Goal: Information Seeking & Learning: Learn about a topic

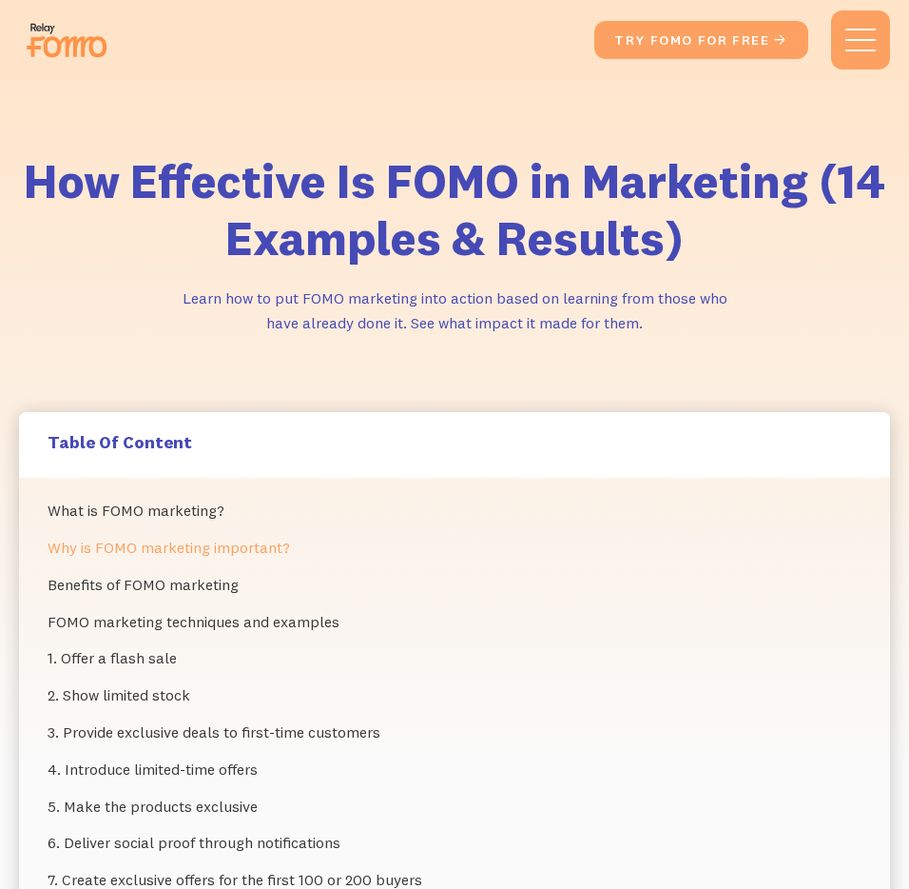
scroll to position [3, 0]
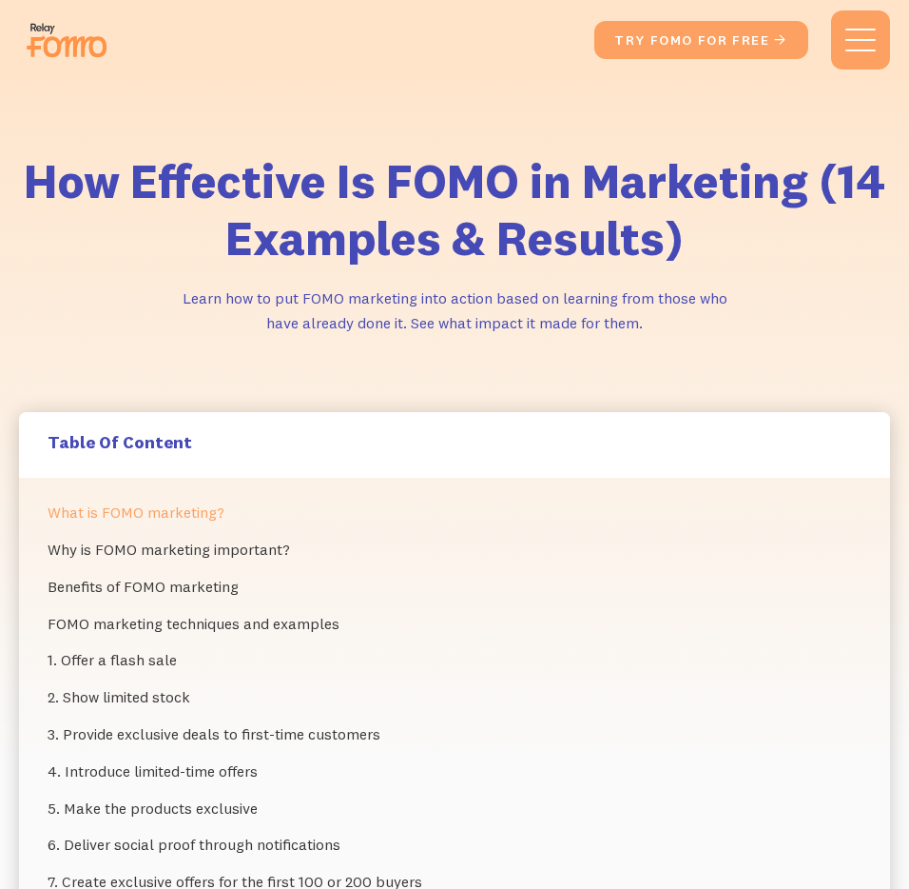
click at [181, 518] on link "What is FOMO marketing?" at bounding box center [455, 512] width 814 height 37
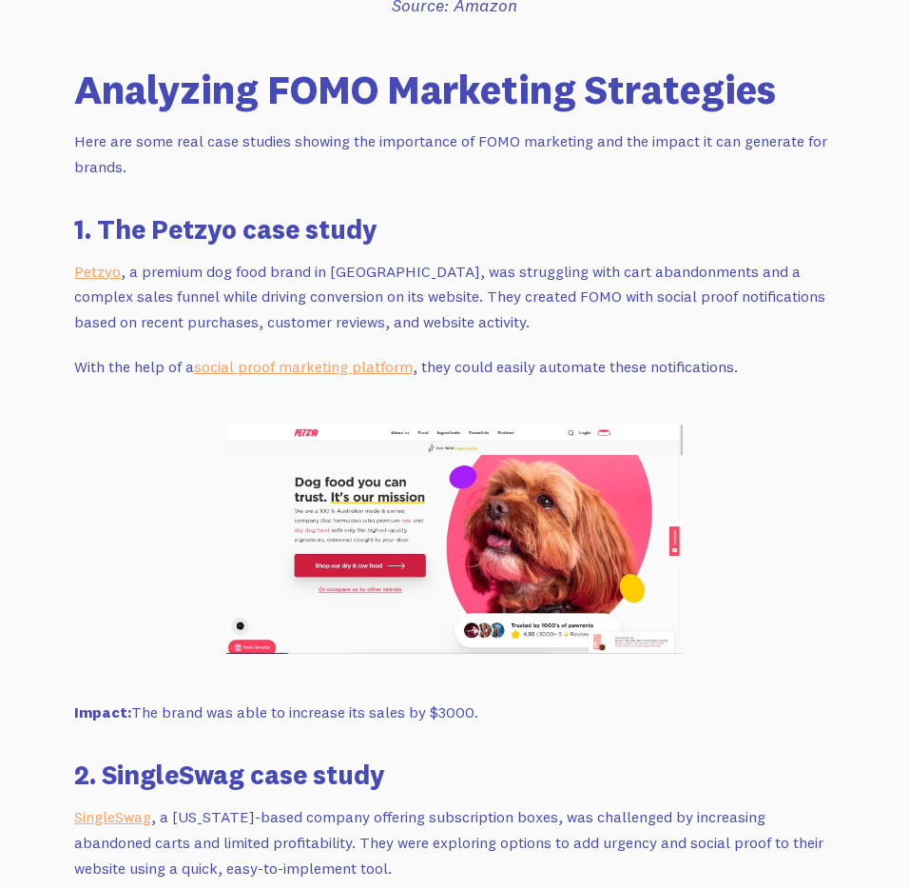
scroll to position [9689, 0]
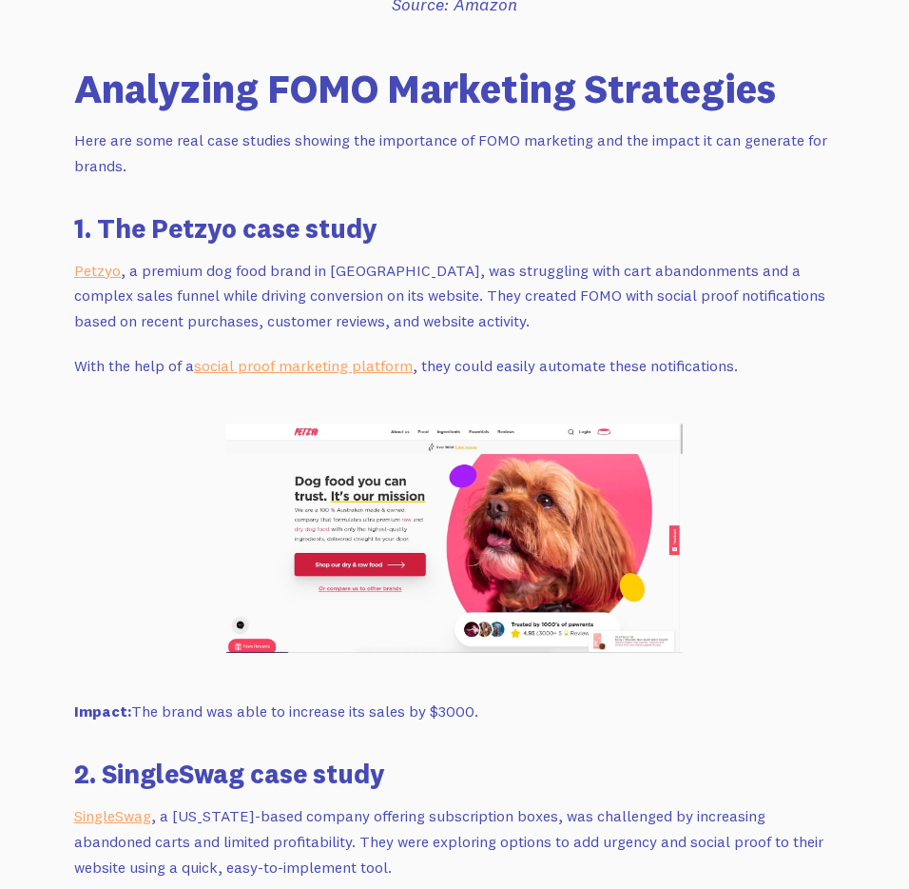
click at [416, 423] on img at bounding box center [454, 537] width 457 height 229
click at [477, 443] on img at bounding box center [454, 537] width 457 height 229
drag, startPoint x: 477, startPoint y: 443, endPoint x: 534, endPoint y: 454, distance: 58.0
click at [477, 443] on img at bounding box center [454, 537] width 457 height 229
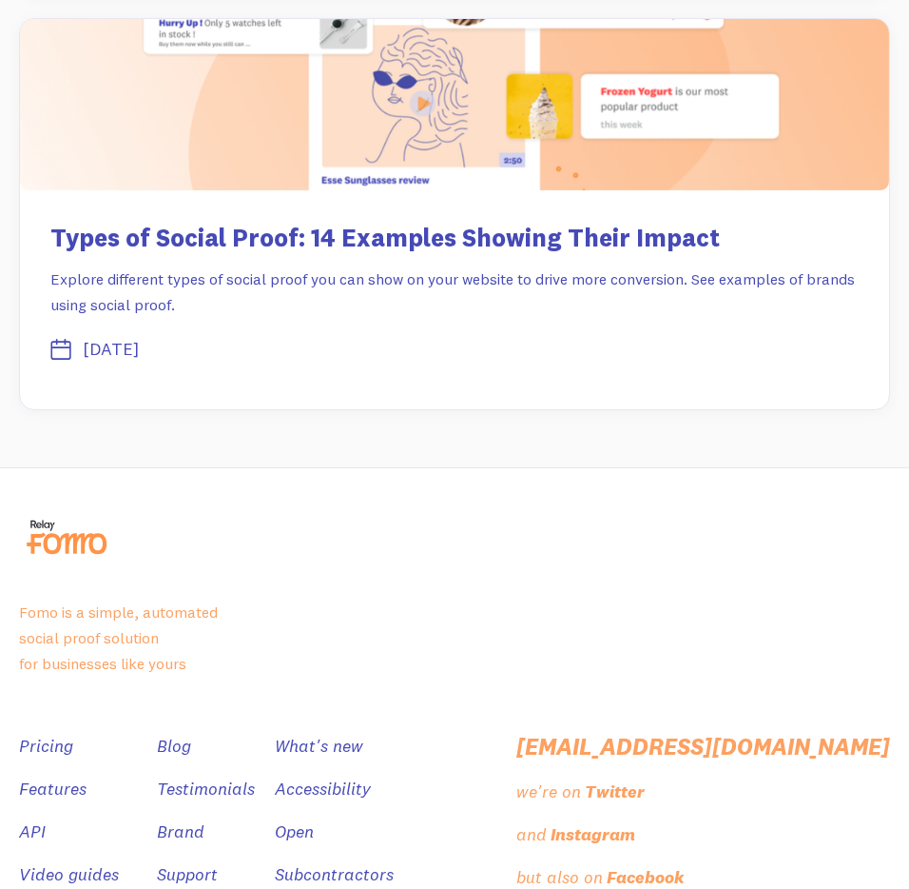
scroll to position [14016, 0]
